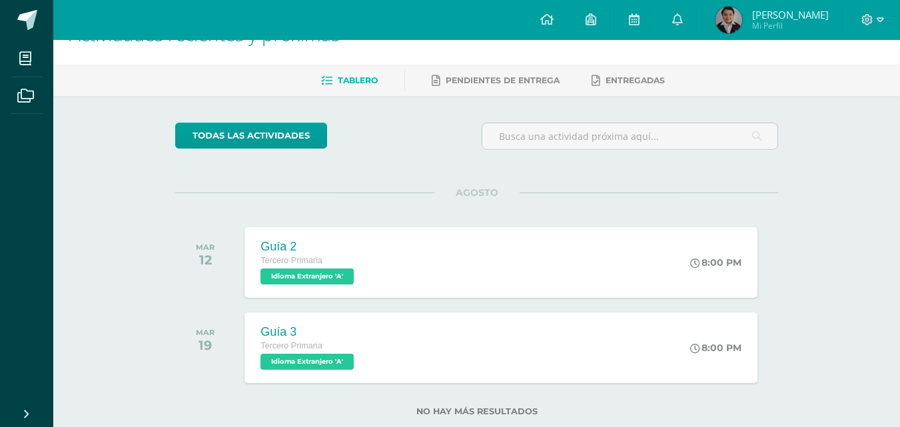
scroll to position [68, 0]
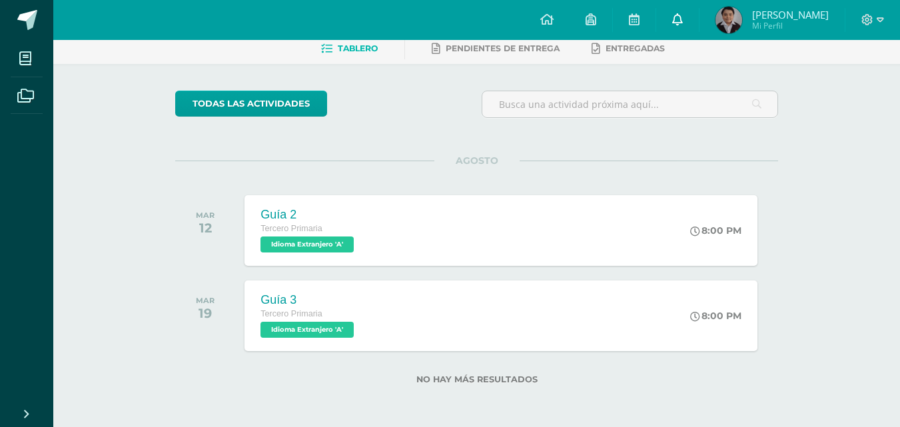
click at [683, 14] on icon at bounding box center [677, 19] width 11 height 12
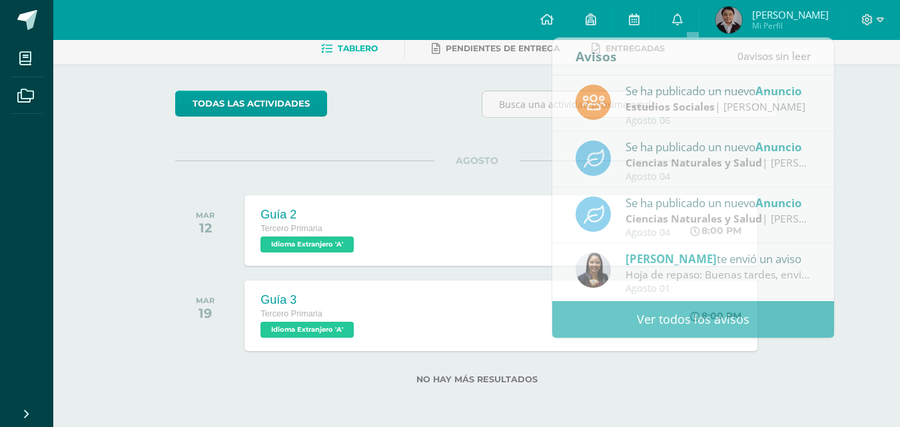
click at [868, 189] on div "Actividades recientes y próximas Tablero Pendientes de entrega Entregadas todas…" at bounding box center [476, 199] width 847 height 455
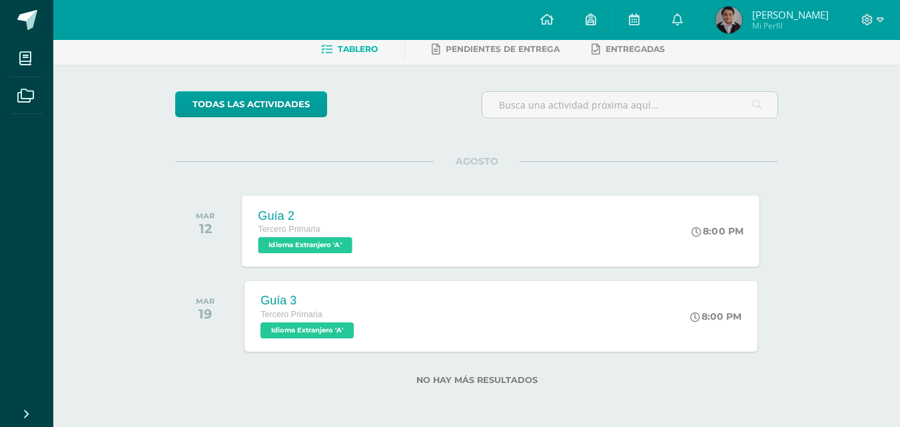
scroll to position [68, 0]
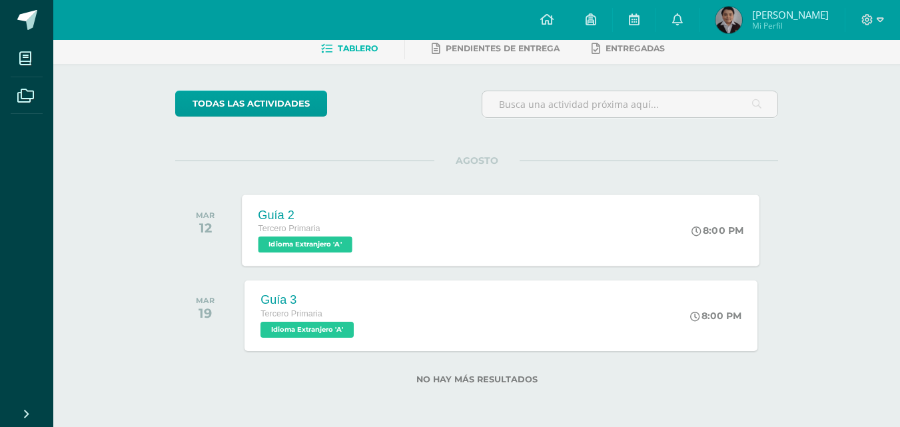
click at [632, 239] on div "Guía 2 Tercero Primaria Idioma Extranjero 'A' 8:00 PM Guía 2 Idioma Extranjero …" at bounding box center [502, 230] width 518 height 71
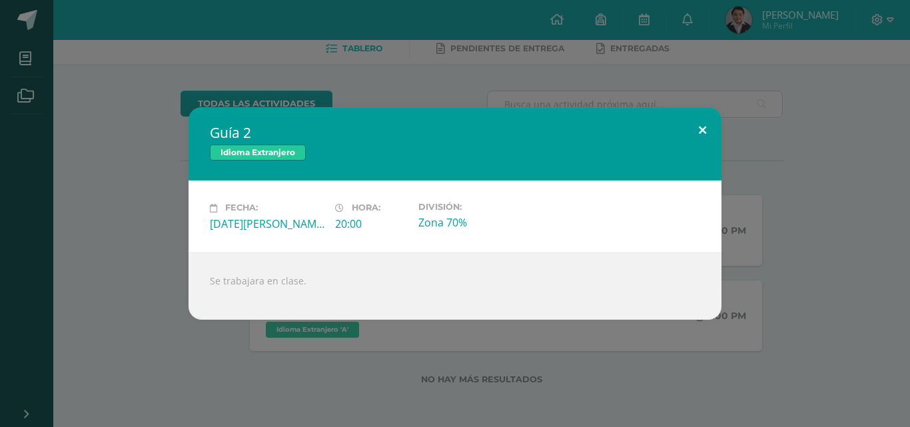
click at [706, 120] on button at bounding box center [703, 129] width 38 height 45
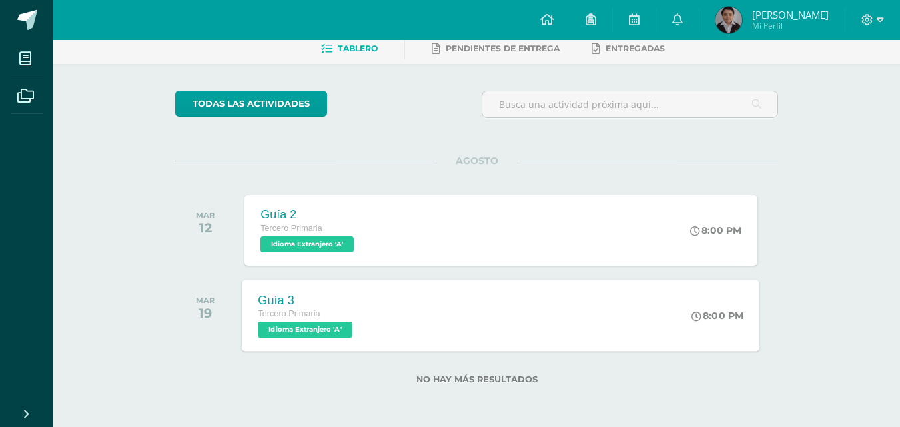
click at [561, 333] on div "Guía 3 Tercero Primaria Idioma Extranjero 'A' 8:00 PM Guía 3 Idioma Extranjero …" at bounding box center [502, 315] width 518 height 71
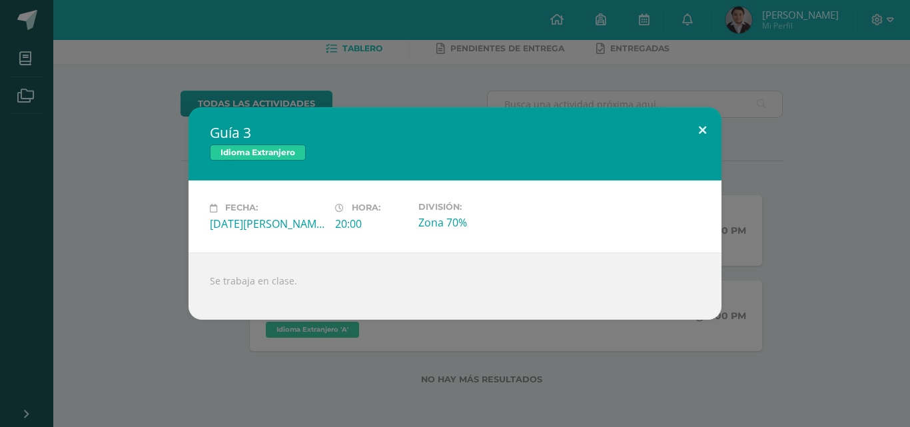
click at [706, 135] on button at bounding box center [703, 129] width 38 height 45
